Goal: Navigation & Orientation: Find specific page/section

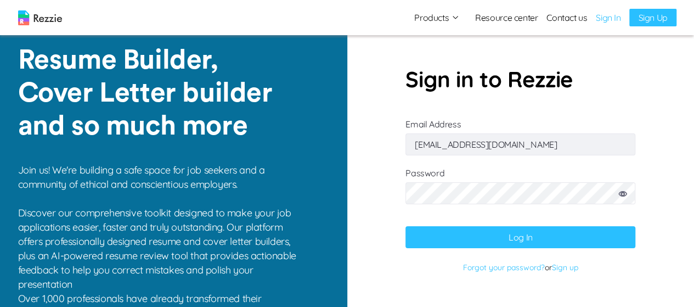
click at [536, 229] on button "Log In" at bounding box center [520, 237] width 230 height 22
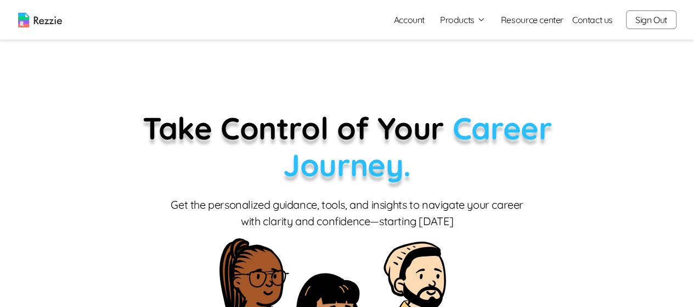
click at [410, 22] on link "Account" at bounding box center [409, 20] width 48 height 22
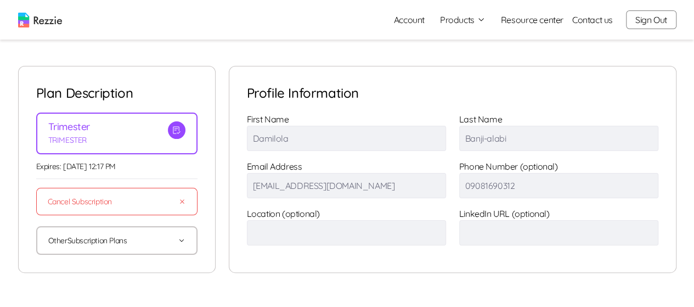
click at [133, 243] on button "Other Subscription Plans" at bounding box center [116, 240] width 137 height 26
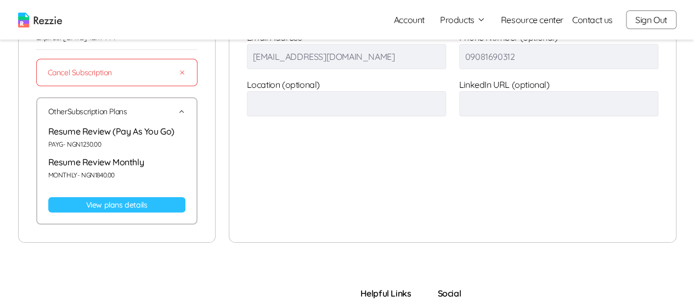
click at [158, 205] on link "View plans details" at bounding box center [116, 204] width 137 height 15
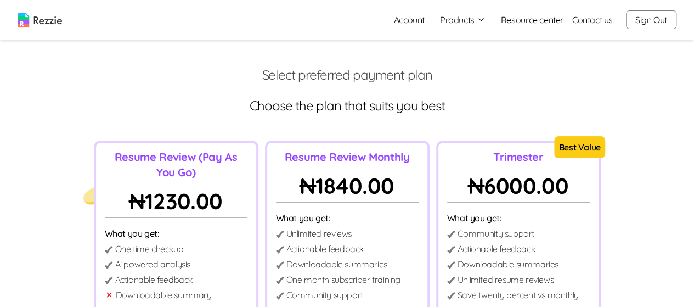
click at [412, 26] on link "Account" at bounding box center [409, 20] width 48 height 22
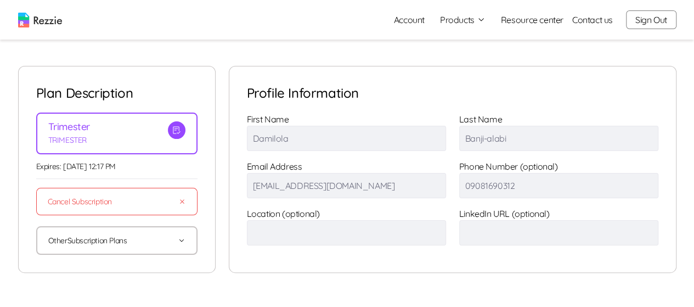
click at [465, 19] on button "Products" at bounding box center [463, 19] width 46 height 13
click at [536, 21] on link "Resource center" at bounding box center [532, 19] width 63 height 13
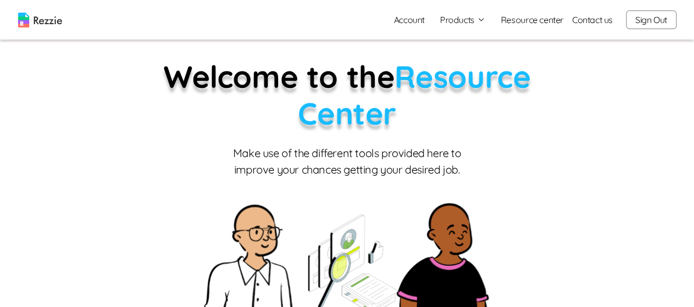
click at [462, 24] on button "Products" at bounding box center [463, 19] width 46 height 13
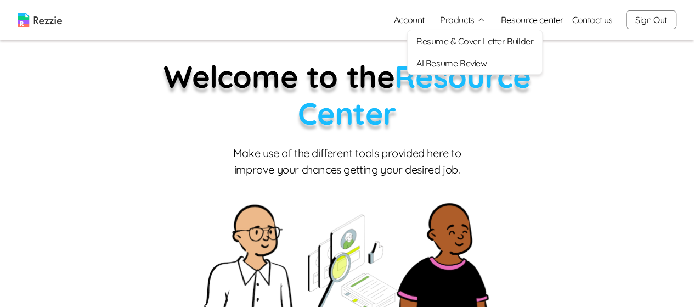
click at [456, 64] on link "AI Resume Review" at bounding box center [475, 63] width 134 height 22
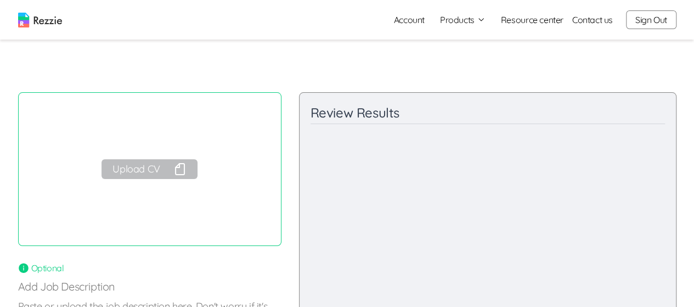
click at [50, 15] on img at bounding box center [40, 20] width 44 height 15
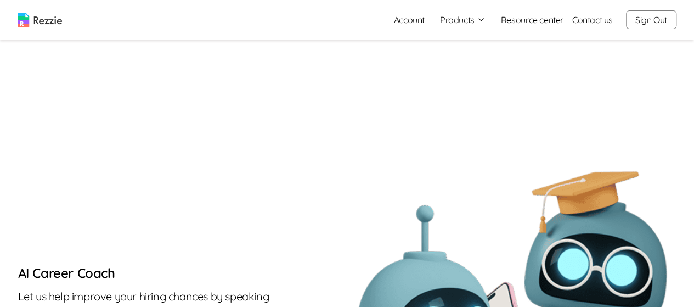
scroll to position [1284, 0]
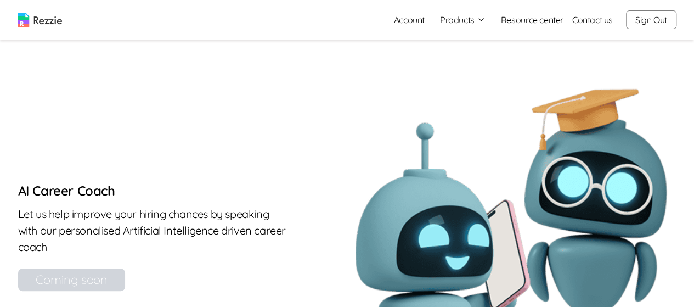
click at [653, 25] on button "Sign Out" at bounding box center [651, 19] width 50 height 19
